Goal: Find specific page/section: Find specific page/section

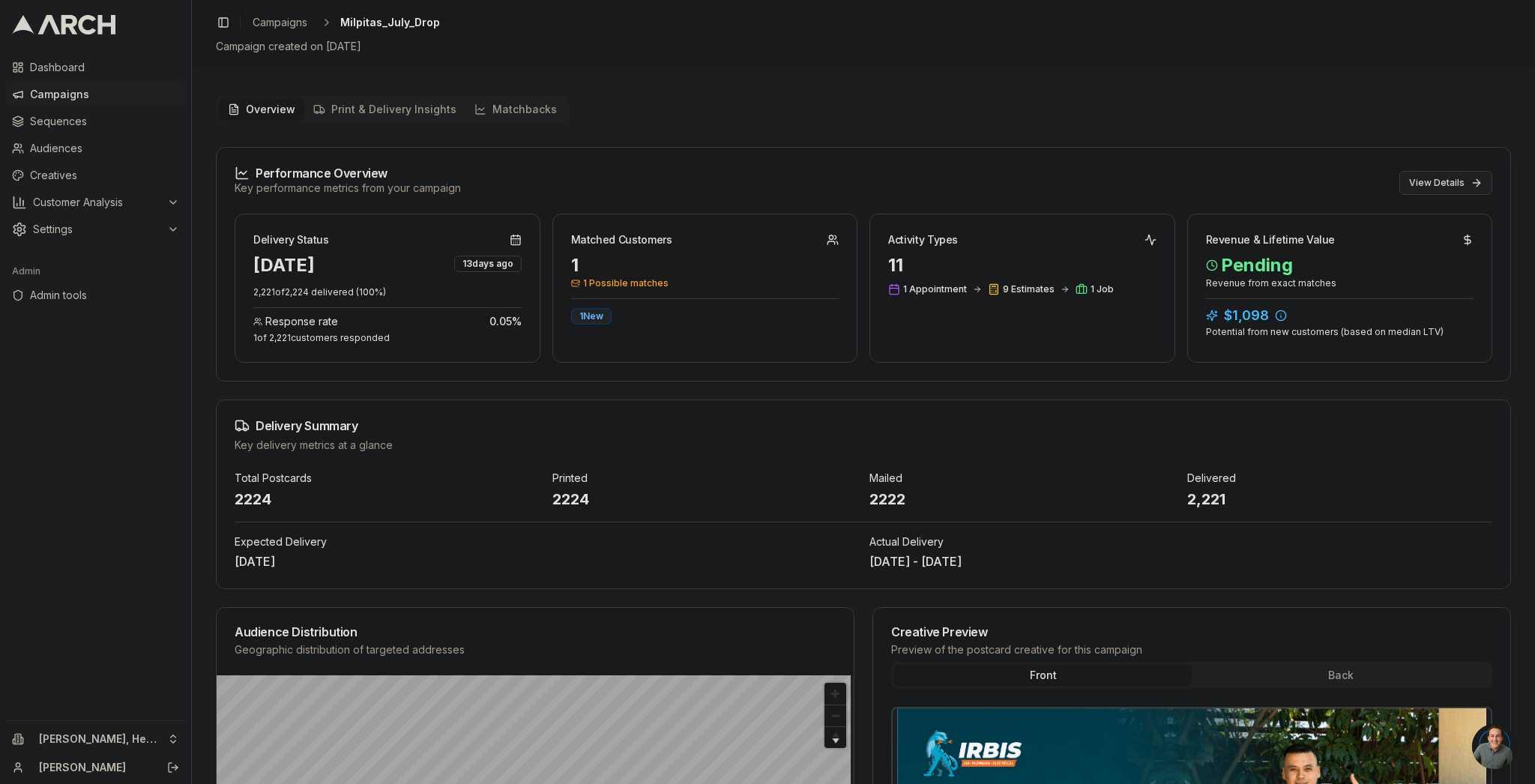
click at [1476, 176] on button "View Details" at bounding box center [1446, 183] width 93 height 24
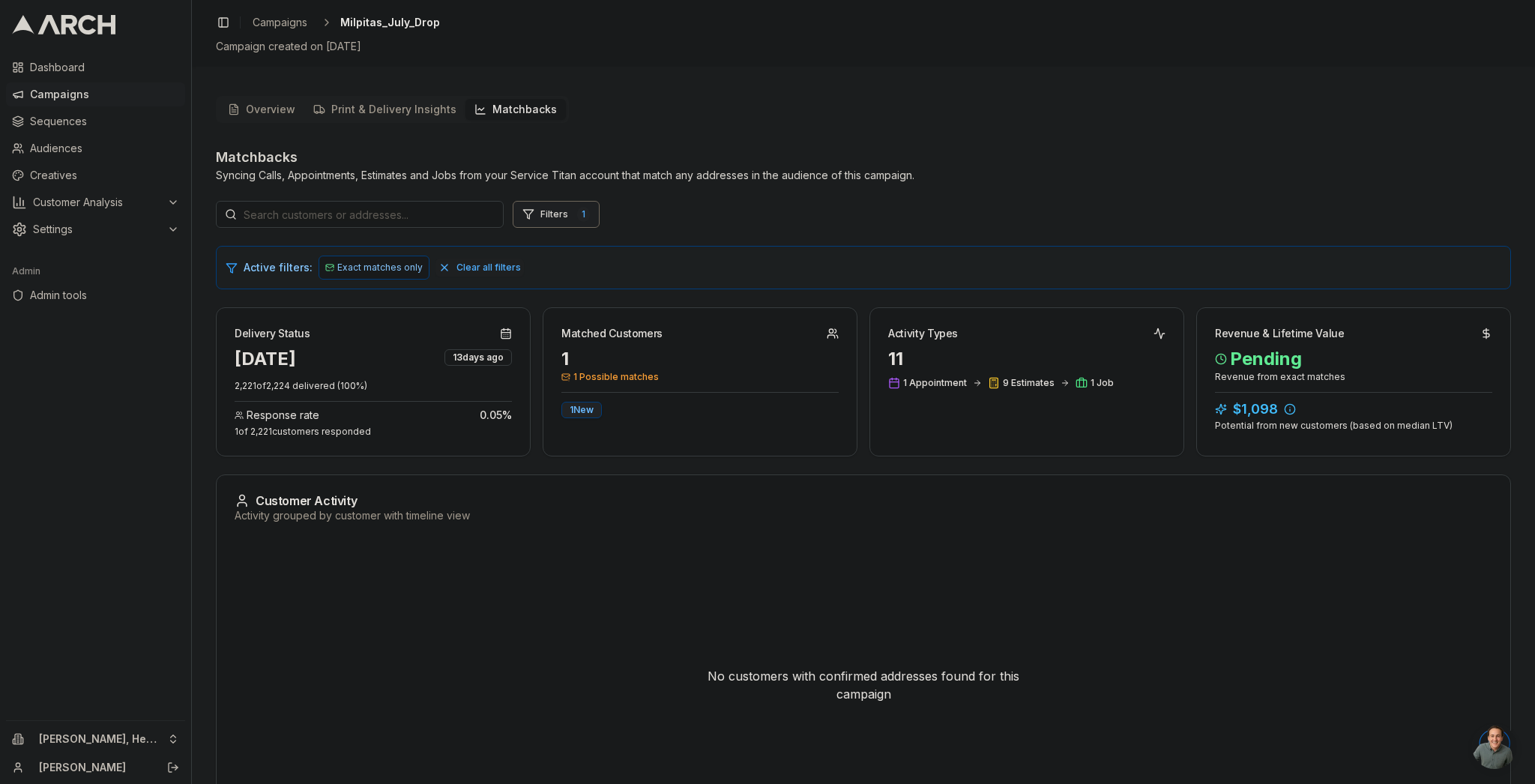
click at [550, 214] on button "Filters 1" at bounding box center [556, 214] width 87 height 27
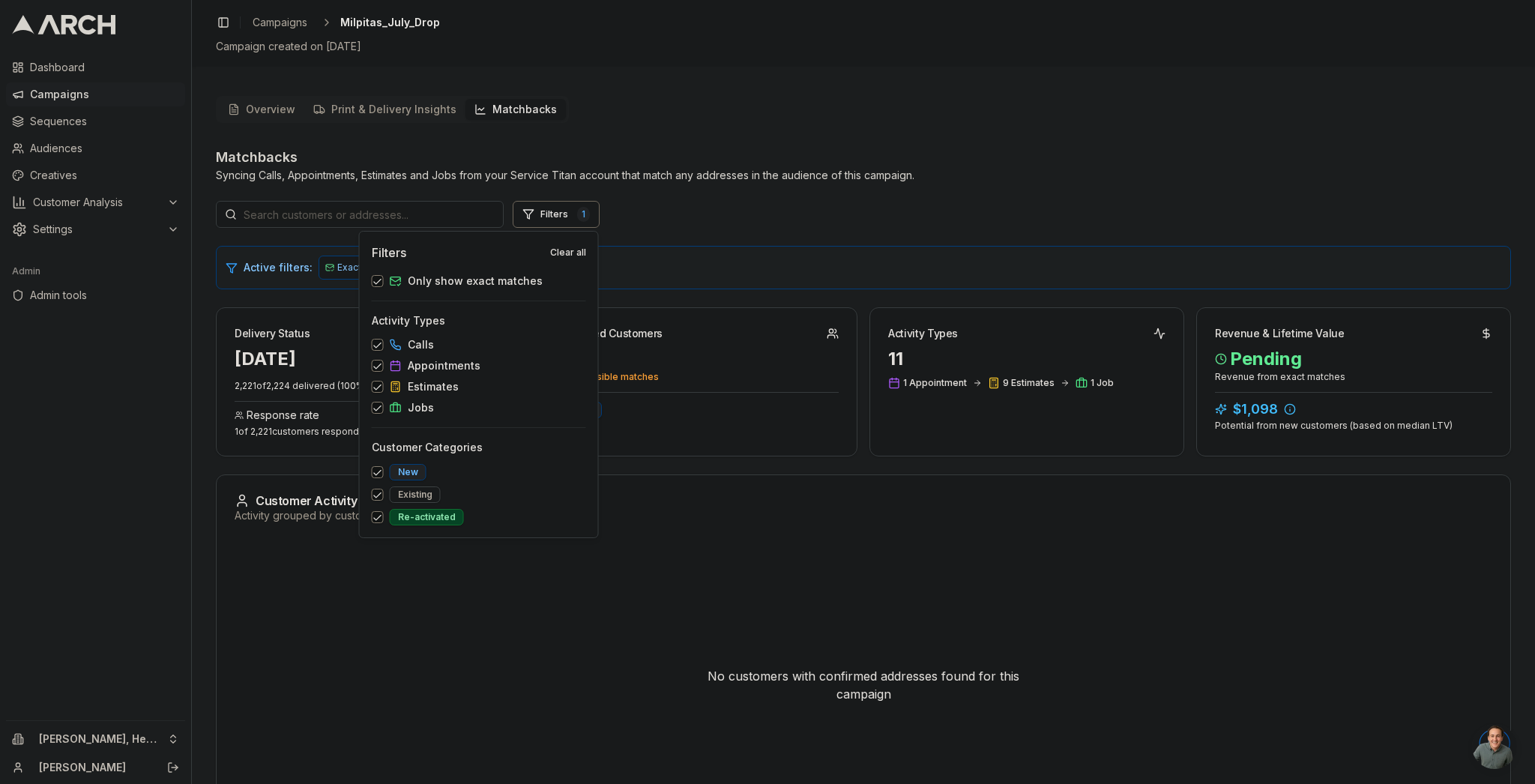
click at [409, 281] on span "Only show exact matches" at bounding box center [475, 281] width 135 height 15
click at [384, 281] on button "Only show exact matches" at bounding box center [378, 281] width 12 height 12
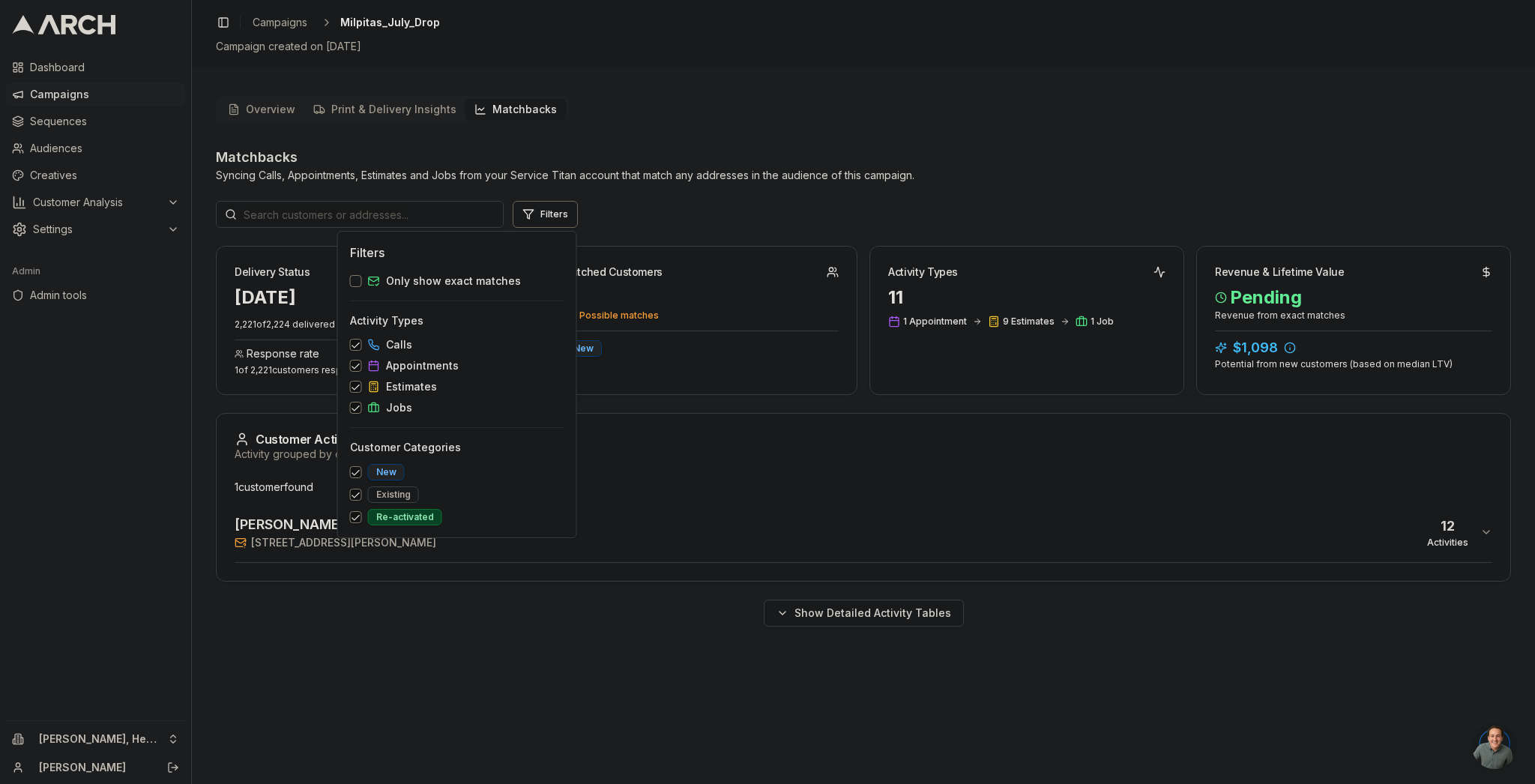
click at [761, 209] on div "Filters" at bounding box center [863, 214] width 1295 height 27
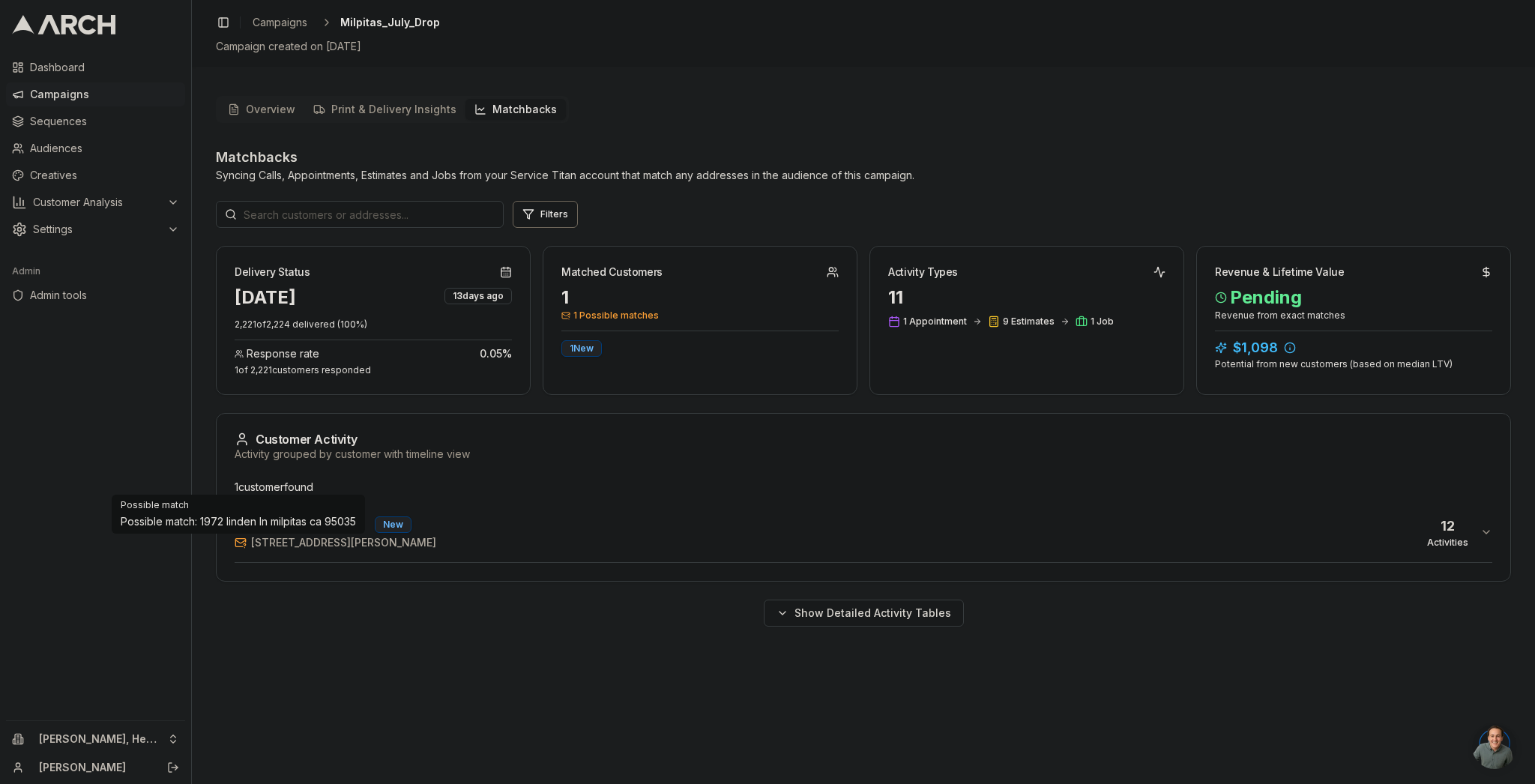
click at [253, 544] on span "[STREET_ADDRESS][PERSON_NAME]" at bounding box center [344, 542] width 185 height 15
